Goal: Task Accomplishment & Management: Use online tool/utility

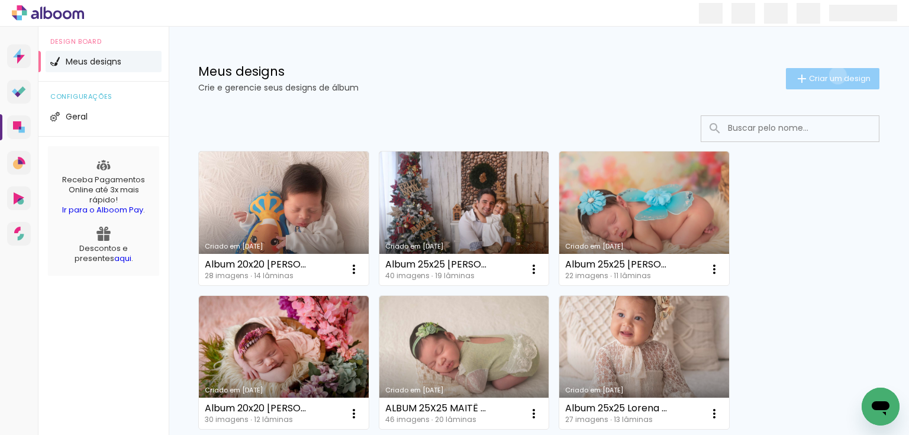
click at [828, 75] on span "Criar um design" at bounding box center [840, 79] width 62 height 8
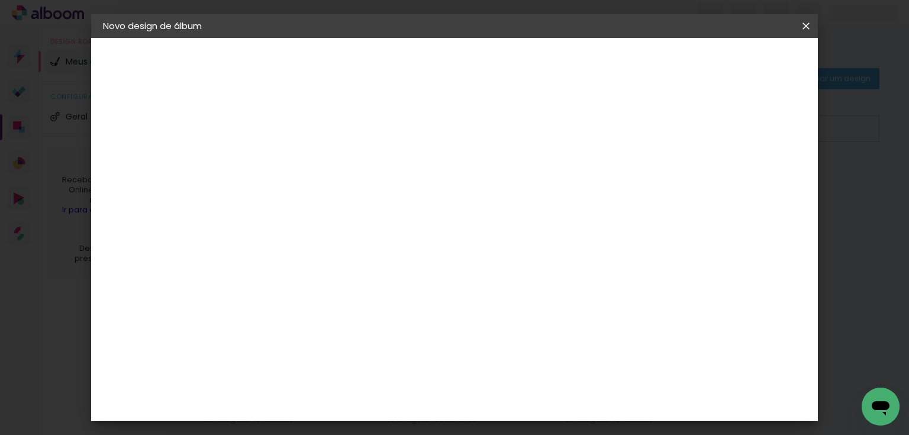
click at [296, 155] on input at bounding box center [296, 159] width 0 height 18
click at [296, 163] on input "aLBUM 25X25 pAOLA sMASH(CAMILA)" at bounding box center [296, 159] width 0 height 18
click at [296, 161] on input "aLBUM 25X25 [PERSON_NAME](CAMILA)" at bounding box center [296, 159] width 0 height 18
type input "ALBUM 25X25 [PERSON_NAME](CAMILA)"
type paper-input "ALBUM 25X25 [PERSON_NAME](CAMILA)"
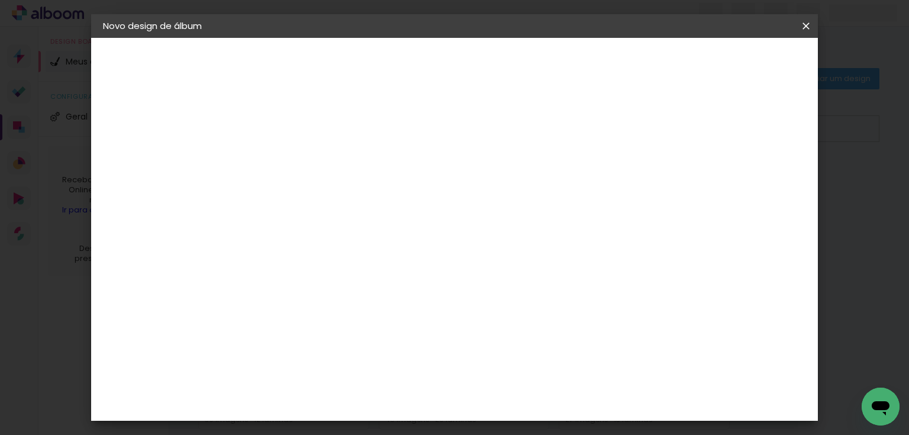
click at [0, 0] on slot "Avançar" at bounding box center [0, 0] width 0 height 0
click at [0, 0] on slot "Tamanho Livre" at bounding box center [0, 0] width 0 height 0
click at [0, 0] on slot "Avançar" at bounding box center [0, 0] width 0 height 0
drag, startPoint x: 271, startPoint y: 324, endPoint x: 261, endPoint y: 328, distance: 11.2
click at [261, 328] on input "30" at bounding box center [259, 326] width 31 height 18
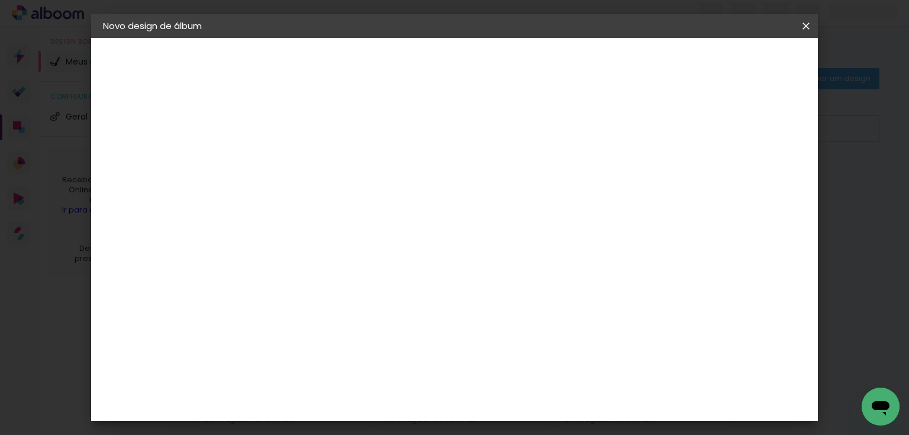
scroll to position [111, 0]
type input "25,4"
type paper-input "25,4"
drag, startPoint x: 534, startPoint y: 328, endPoint x: 504, endPoint y: 331, distance: 29.8
click at [504, 331] on paper-input-container "60 cm" at bounding box center [527, 331] width 53 height 30
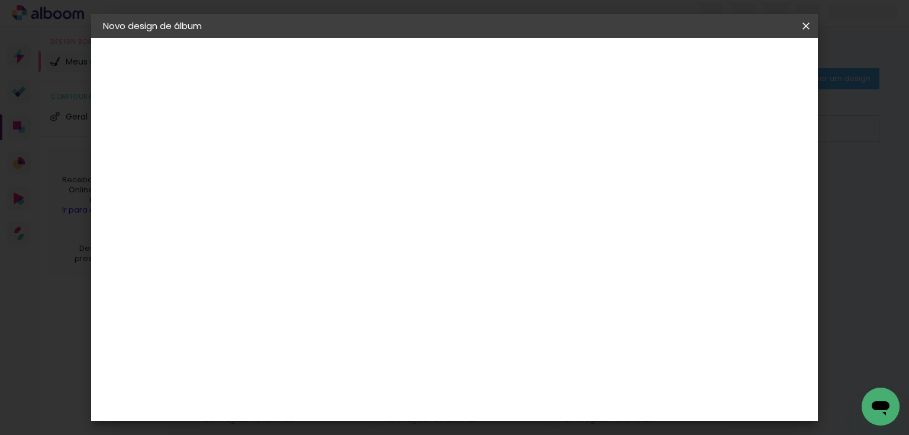
scroll to position [263, 0]
type input "50,8"
type paper-input "50,8"
type input "6"
type paper-input "6"
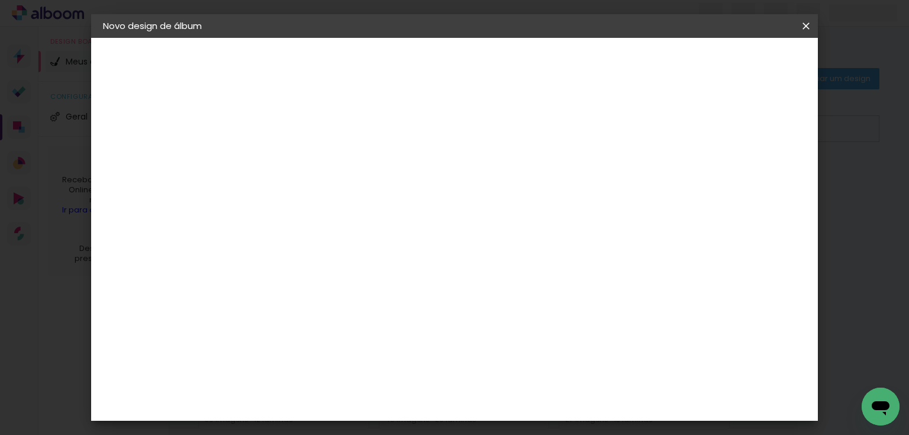
click at [753, 175] on input "6" at bounding box center [743, 179] width 21 height 18
type input "7"
type paper-input "7"
click at [753, 175] on input "7" at bounding box center [743, 179] width 21 height 18
click at [753, 175] on div "mm" at bounding box center [762, 179] width 18 height 18
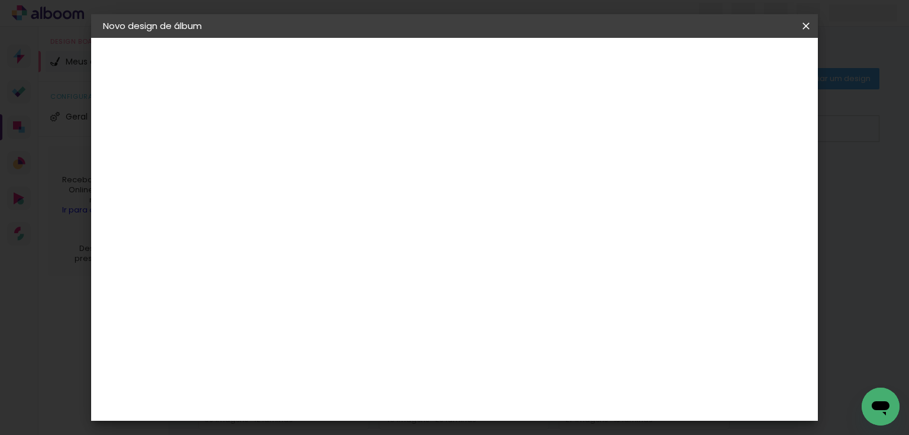
type input "8"
type paper-input "8"
click at [746, 172] on input "8" at bounding box center [740, 179] width 21 height 18
type input "9"
type paper-input "9"
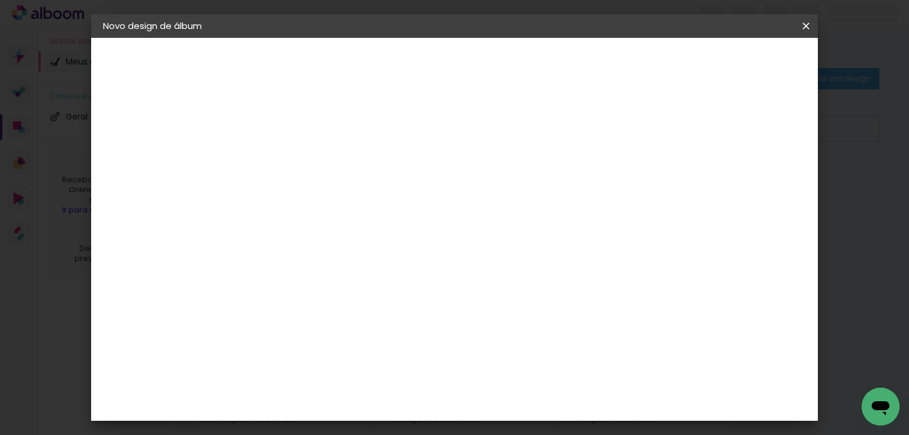
click at [746, 172] on input "9" at bounding box center [740, 179] width 21 height 18
type input "10"
type paper-input "10"
click at [746, 172] on input "10" at bounding box center [739, 179] width 21 height 18
click at [733, 64] on span "Iniciar design" at bounding box center [707, 63] width 54 height 8
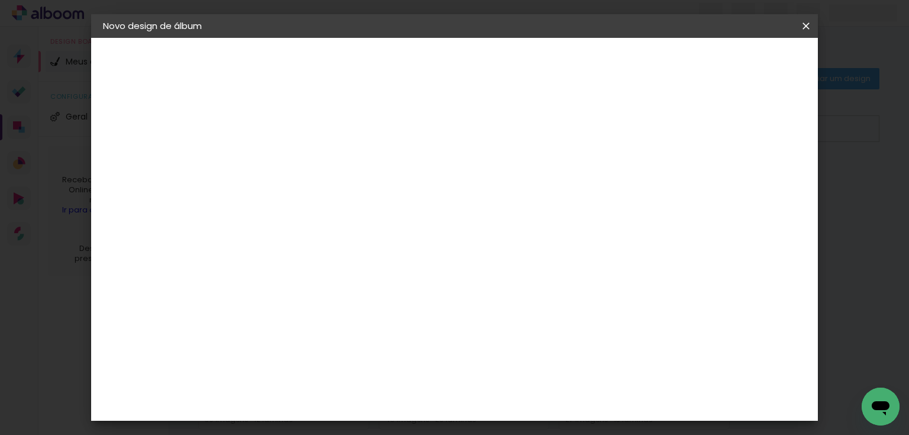
click at [733, 62] on span "Iniciar design" at bounding box center [707, 63] width 54 height 8
click at [861, 178] on iron-overlay-backdrop at bounding box center [454, 217] width 909 height 435
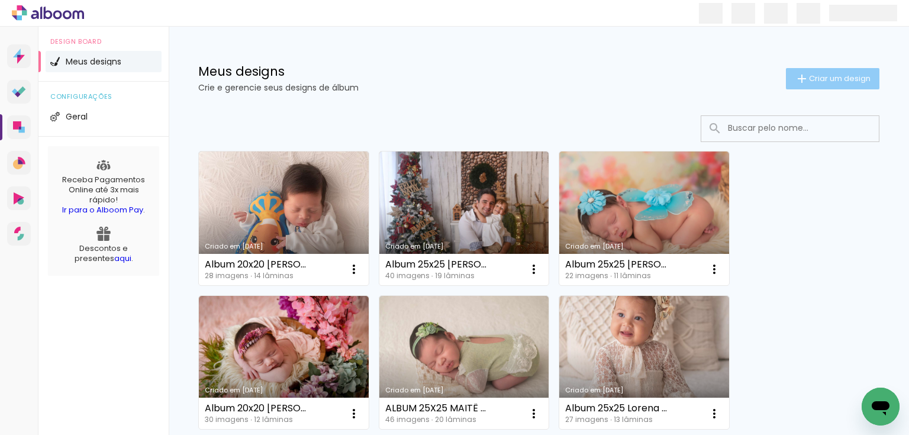
click at [812, 80] on span "Criar um design" at bounding box center [840, 79] width 62 height 8
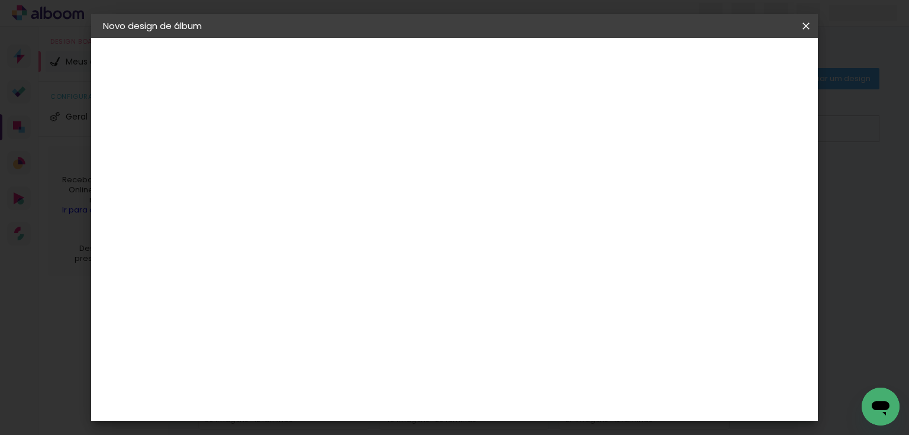
click at [296, 153] on input at bounding box center [296, 159] width 0 height 18
type input "ALBUM 25X25PAOLA SMASH (CAMILA)"
type paper-input "ALBUM 25X25PAOLA SMASH (CAMILA)"
click at [0, 0] on slot "Avançar" at bounding box center [0, 0] width 0 height 0
click at [486, 183] on paper-item "Tamanho Livre" at bounding box center [433, 180] width 105 height 26
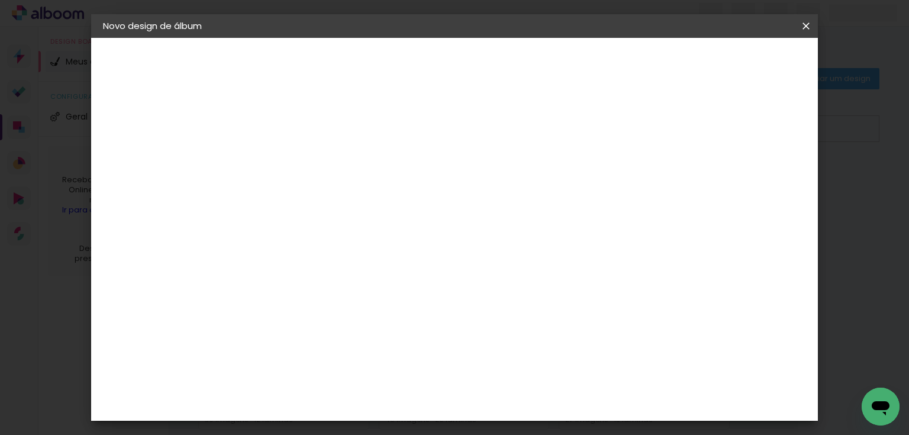
click at [486, 62] on paper-button "Avançar" at bounding box center [457, 63] width 58 height 20
click at [733, 67] on span "Iniciar design" at bounding box center [707, 63] width 54 height 8
